Goal: Task Accomplishment & Management: Use online tool/utility

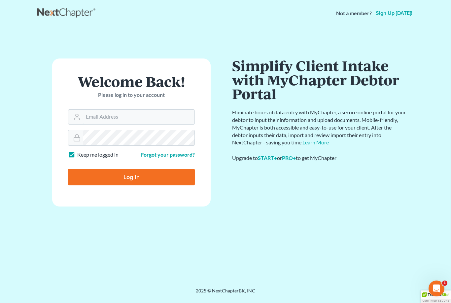
type input "[EMAIL_ADDRESS][DOMAIN_NAME]"
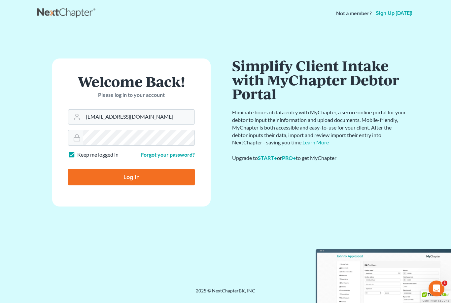
click at [131, 177] on input "Log In" at bounding box center [131, 177] width 127 height 16
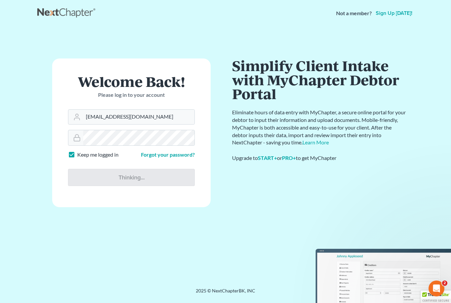
type input "Thinking..."
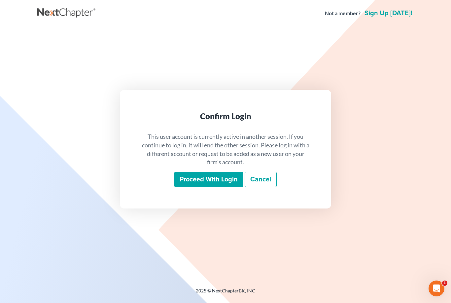
click at [208, 172] on input "Proceed with login" at bounding box center [208, 179] width 69 height 15
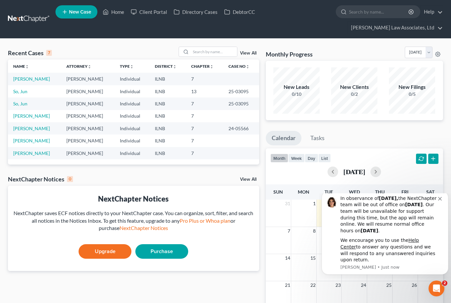
click at [95, 90] on td "[PERSON_NAME]" at bounding box center [87, 91] width 53 height 12
click at [17, 93] on link "So, Jun" at bounding box center [20, 91] width 14 height 6
click at [40, 91] on link "[PERSON_NAME]" at bounding box center [31, 91] width 37 height 6
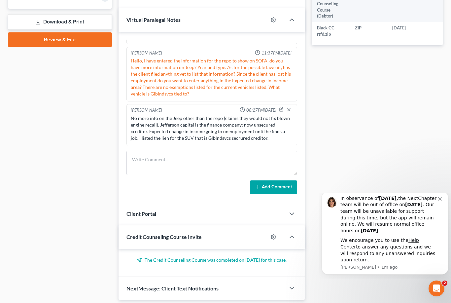
scroll to position [293, 0]
